Goal: Check status: Check status

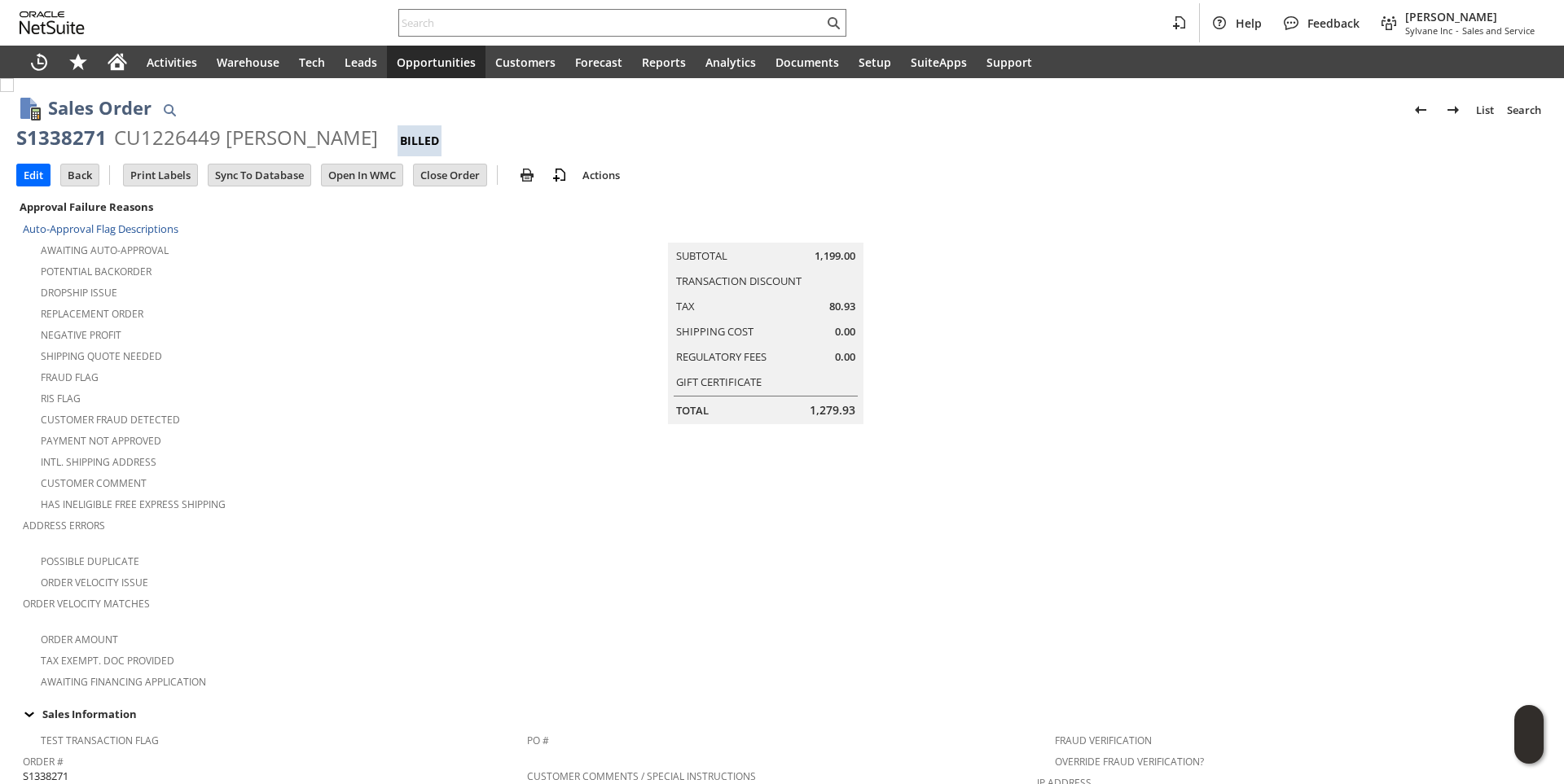
click at [77, 135] on div "S1338271" at bounding box center [61, 137] width 90 height 26
copy div "S1338271"
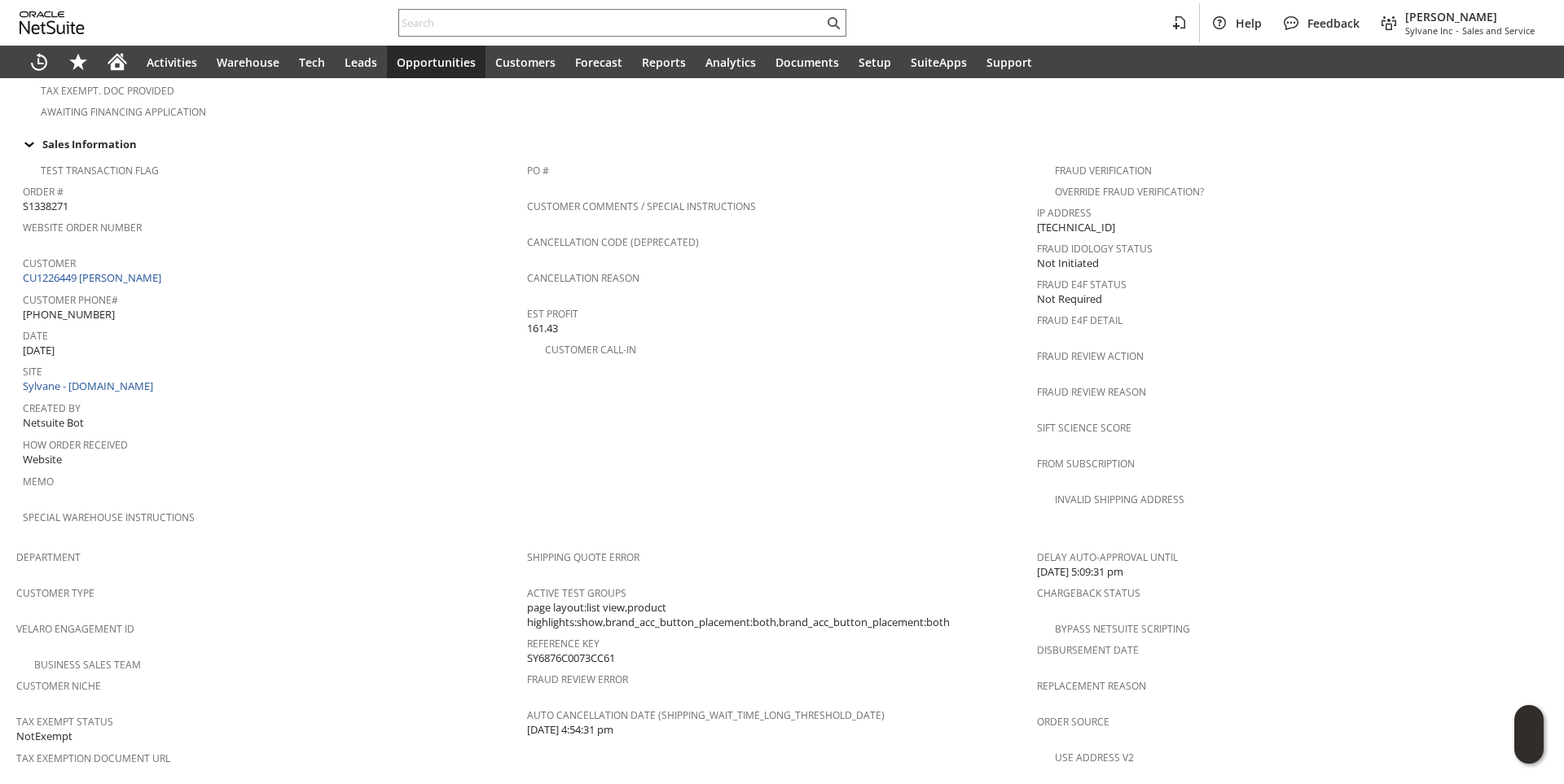
scroll to position [875, 0]
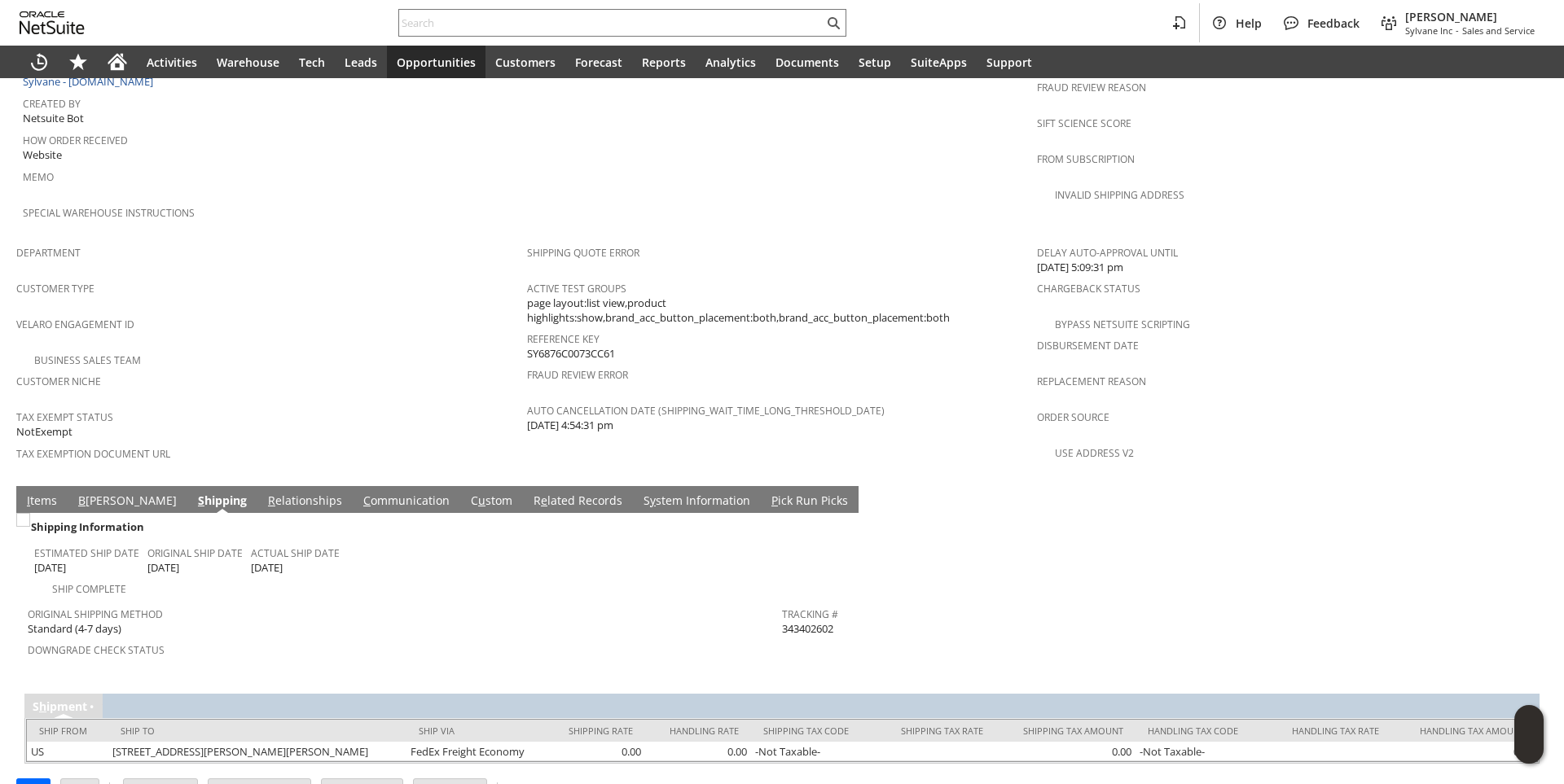
click at [49, 493] on link "I tems" at bounding box center [42, 502] width 38 height 18
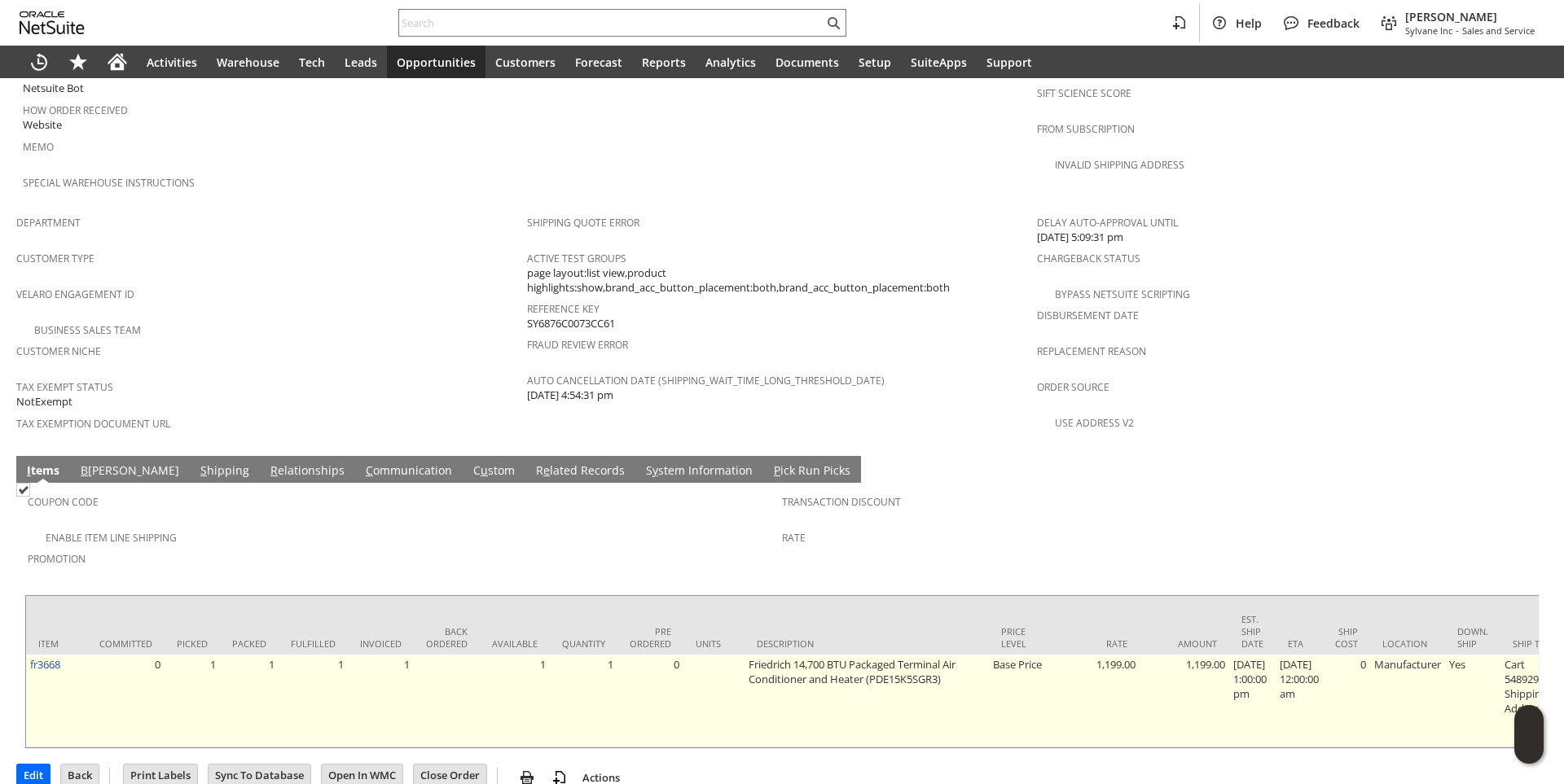
scroll to position [932, 0]
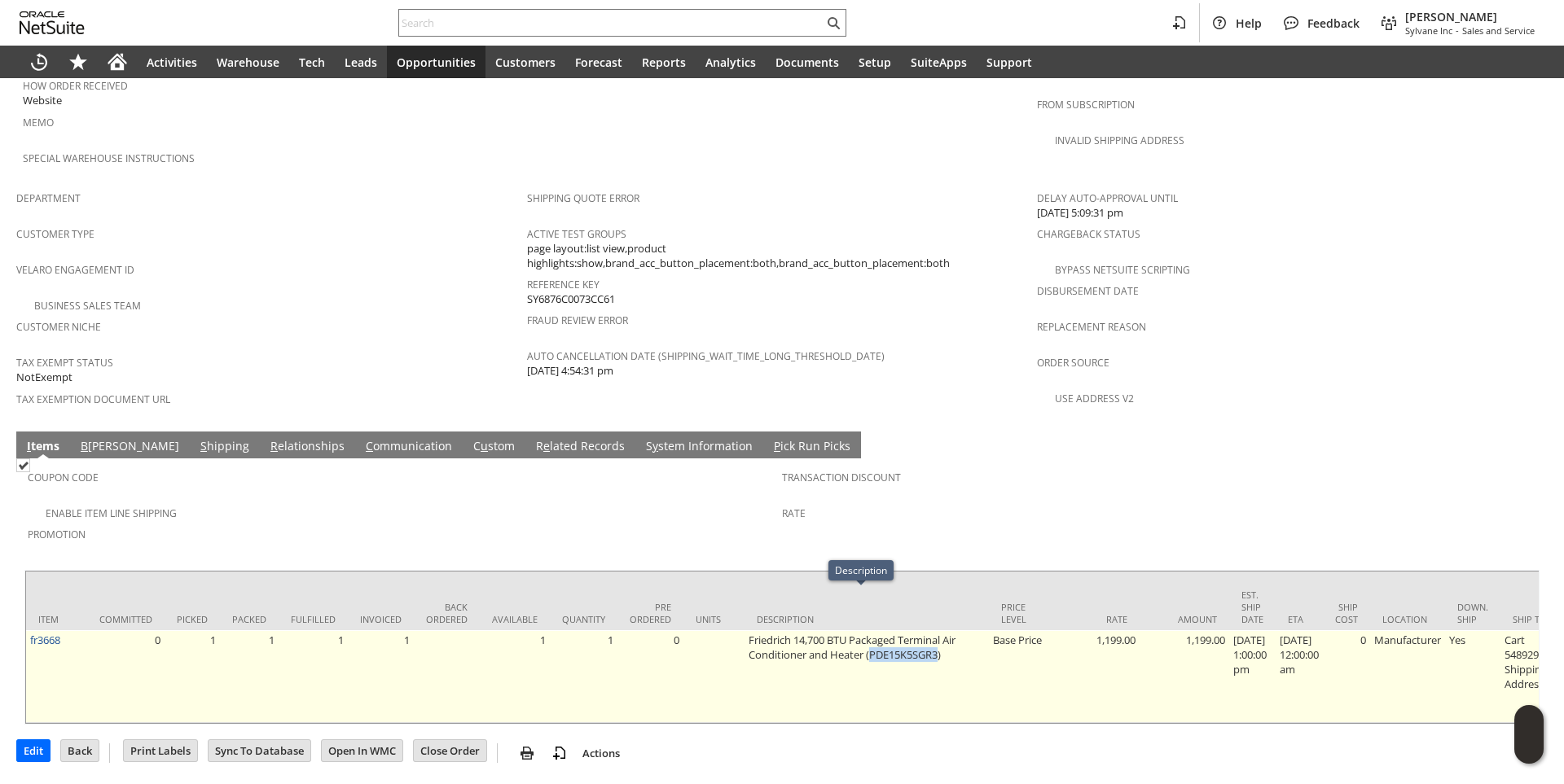
drag, startPoint x: 867, startPoint y: 612, endPoint x: 934, endPoint y: 612, distance: 67.0
click at [934, 630] on td "Friedrich 14,700 BTU Packaged Terminal Air Conditioner and Heater (PDE15K5SGR3)" at bounding box center [867, 676] width 244 height 93
copy td "PDE15K5SGR3"
